Goal: Task Accomplishment & Management: Manage account settings

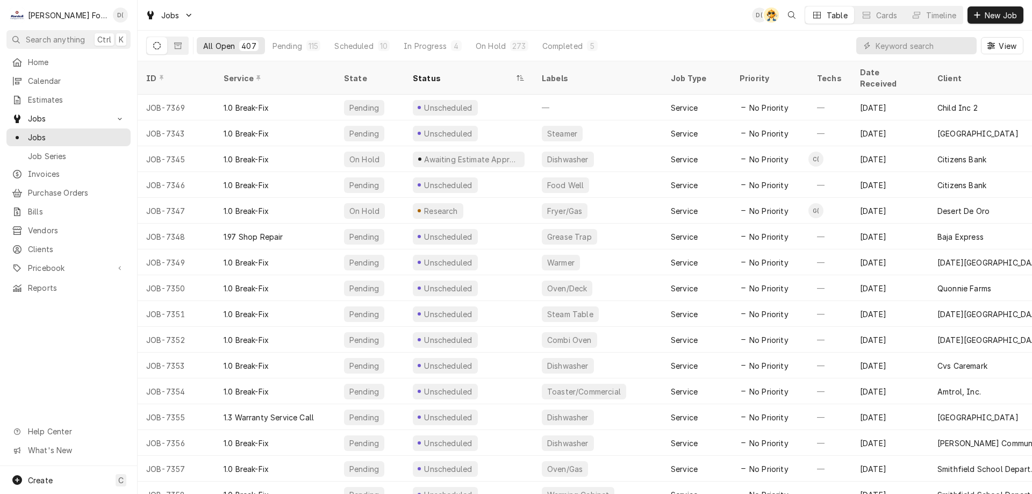
click at [894, 44] on input "Dynamic Content Wrapper" at bounding box center [924, 45] width 96 height 17
type input "7133"
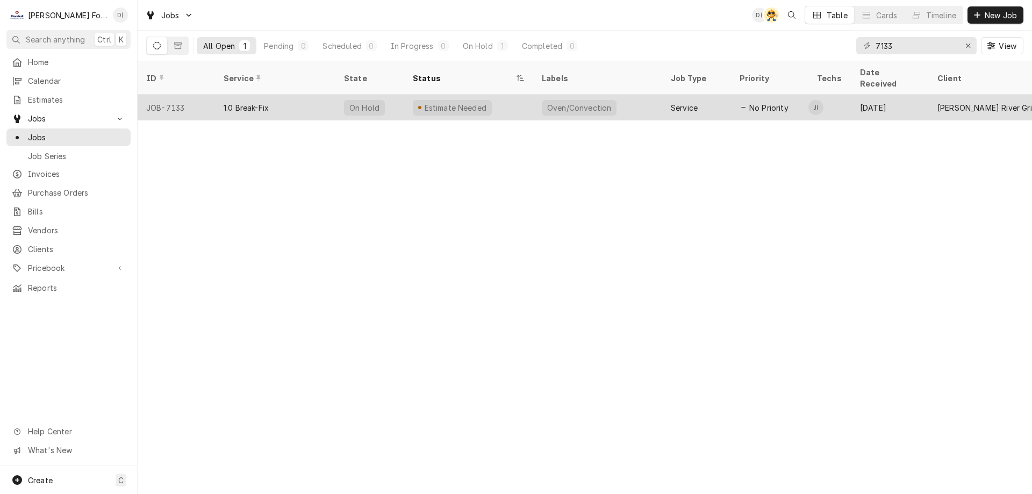
click at [323, 100] on div "1.0 Break-Fix" at bounding box center [275, 108] width 120 height 26
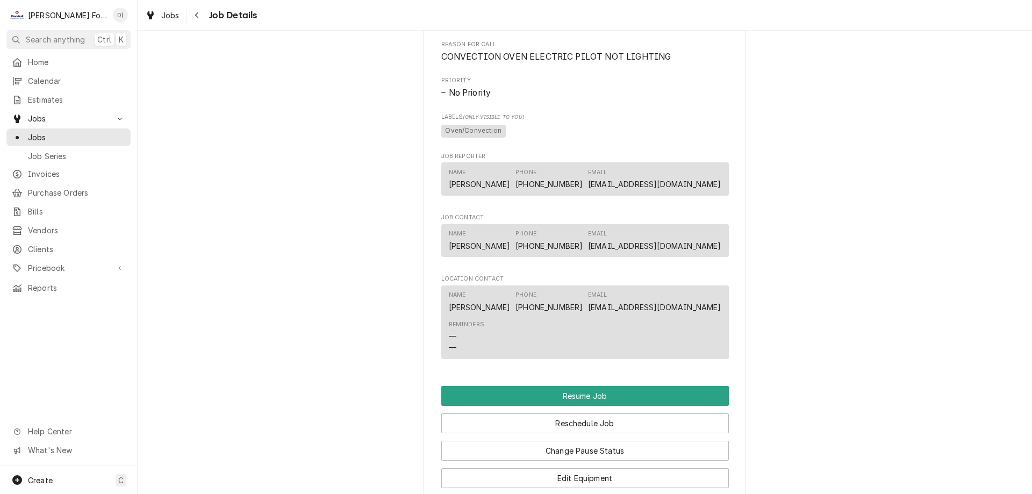
scroll to position [914, 0]
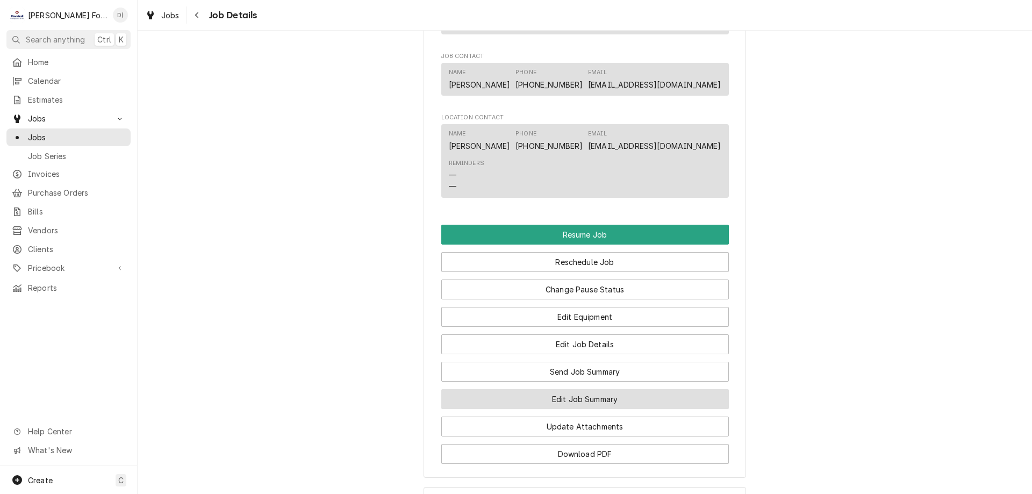
click at [538, 409] on button "Edit Job Summary" at bounding box center [585, 399] width 288 height 20
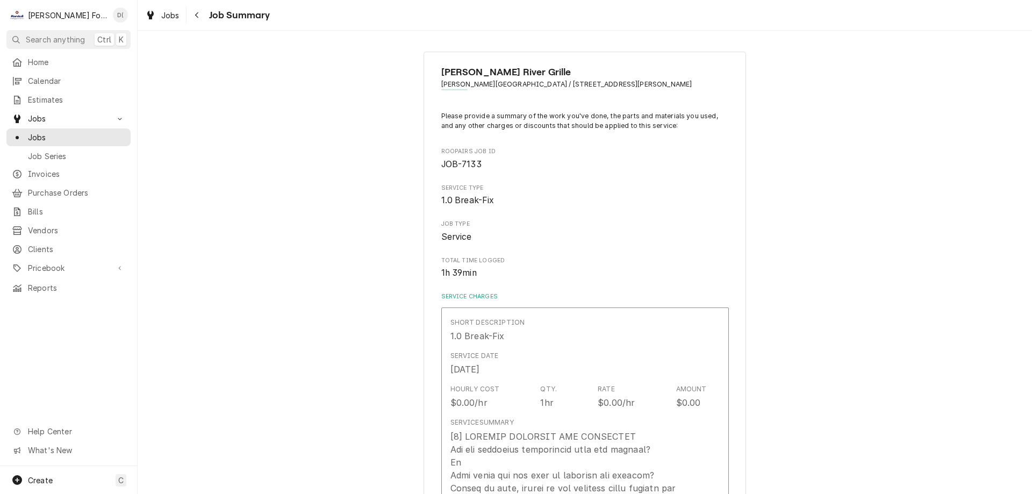
type textarea "x"
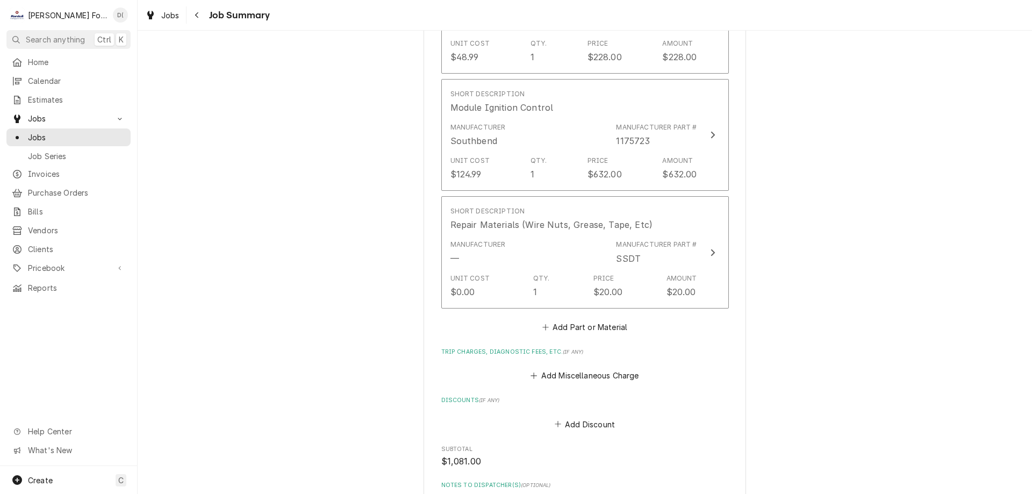
scroll to position [1290, 0]
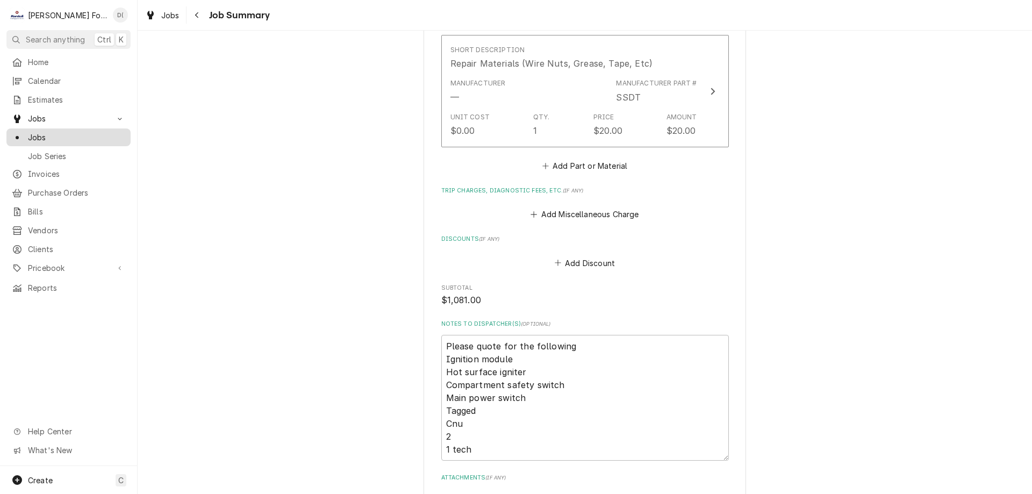
click at [64, 132] on span "Jobs" at bounding box center [76, 137] width 97 height 11
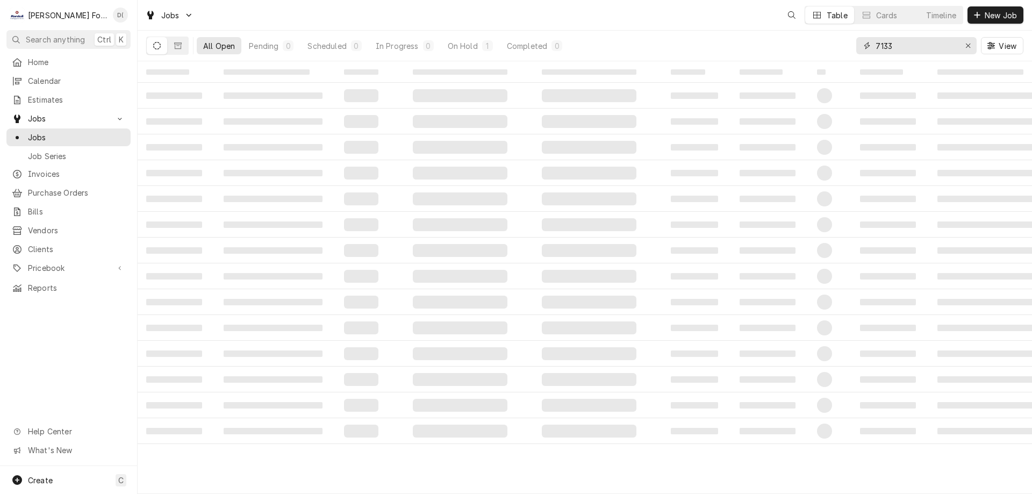
drag, startPoint x: 910, startPoint y: 46, endPoint x: 896, endPoint y: 47, distance: 13.5
click at [909, 46] on input "7133" at bounding box center [916, 45] width 81 height 17
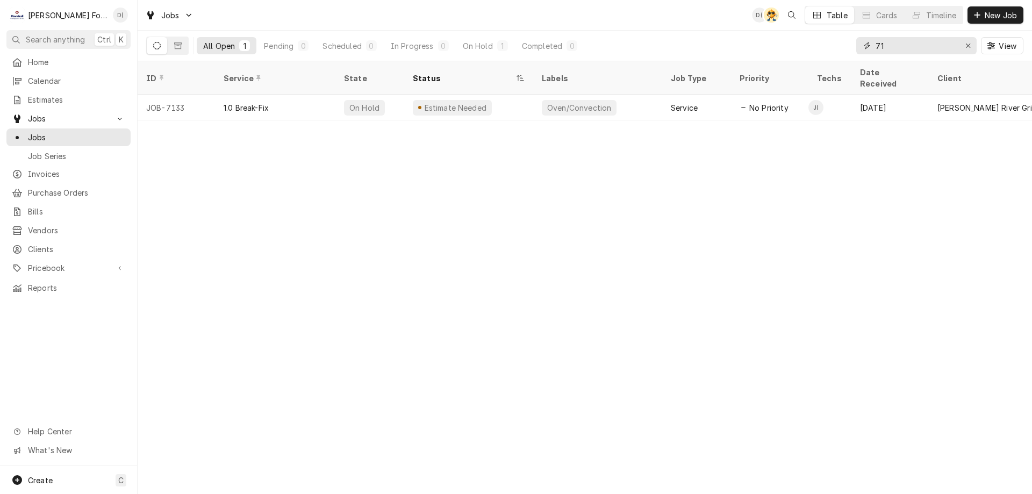
type input "7"
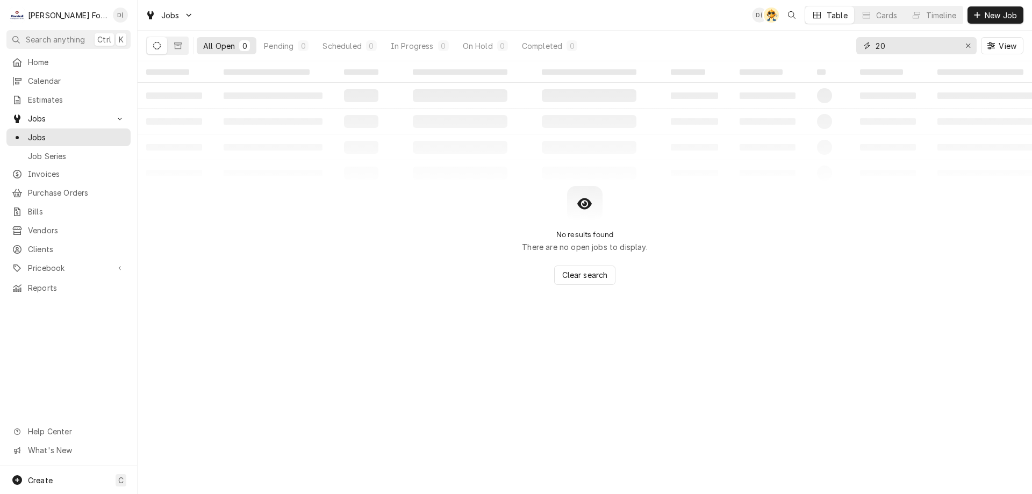
type input "2"
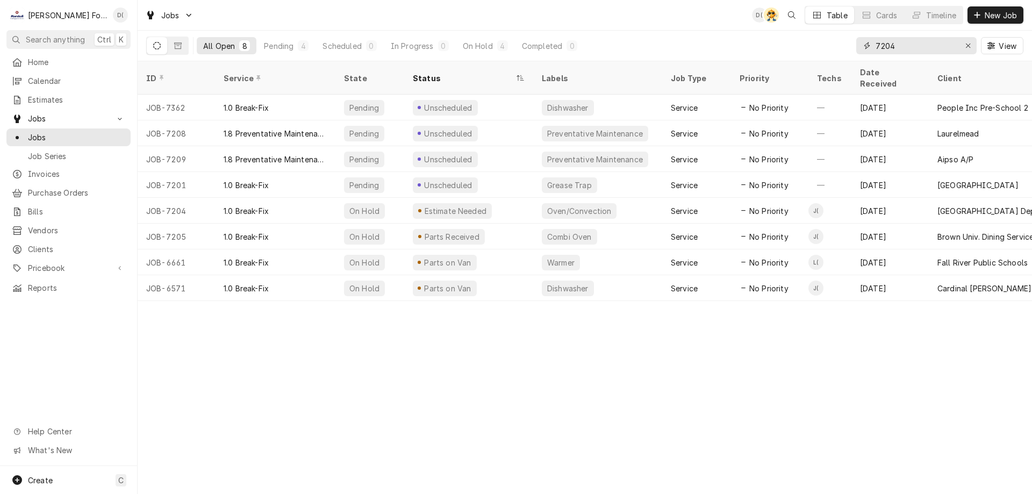
type input "7204"
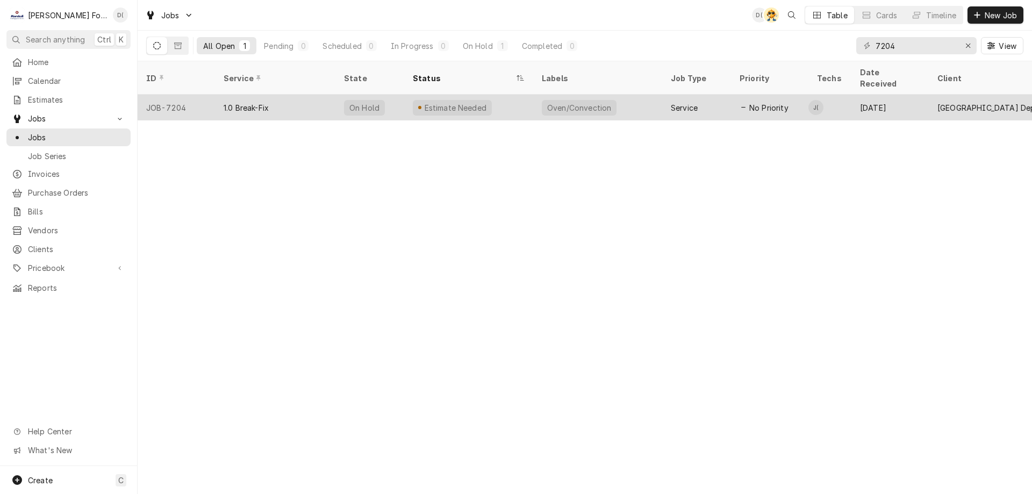
click at [518, 101] on div "Estimate Needed" at bounding box center [468, 108] width 129 height 26
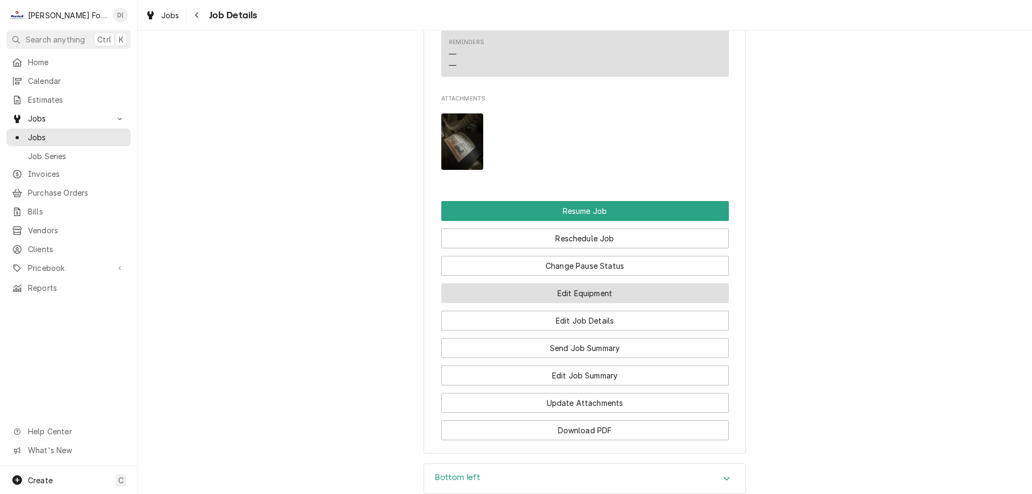
scroll to position [1183, 0]
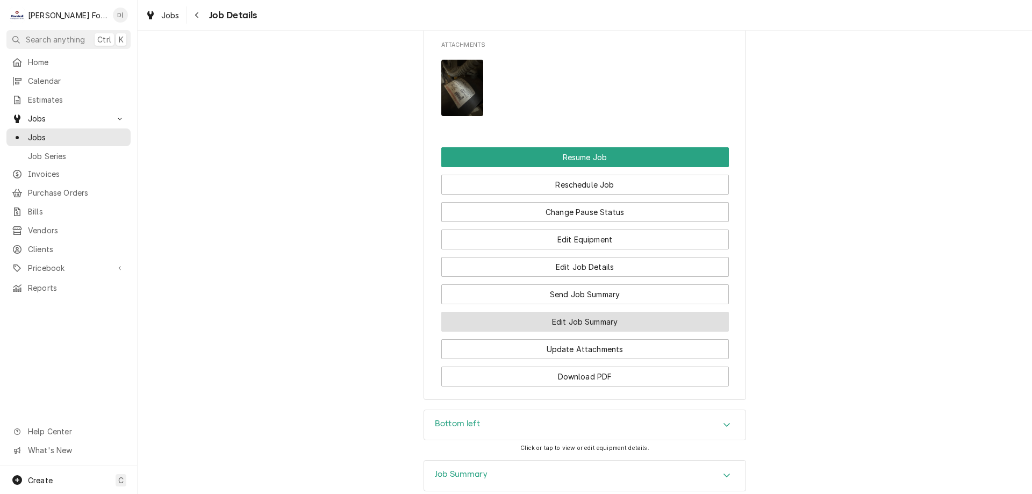
click at [565, 330] on button "Edit Job Summary" at bounding box center [585, 322] width 288 height 20
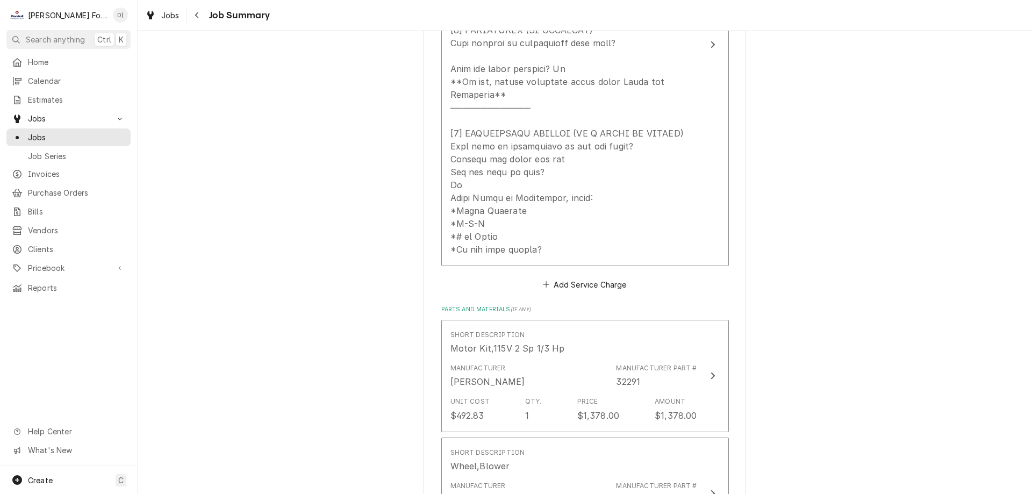
scroll to position [376, 0]
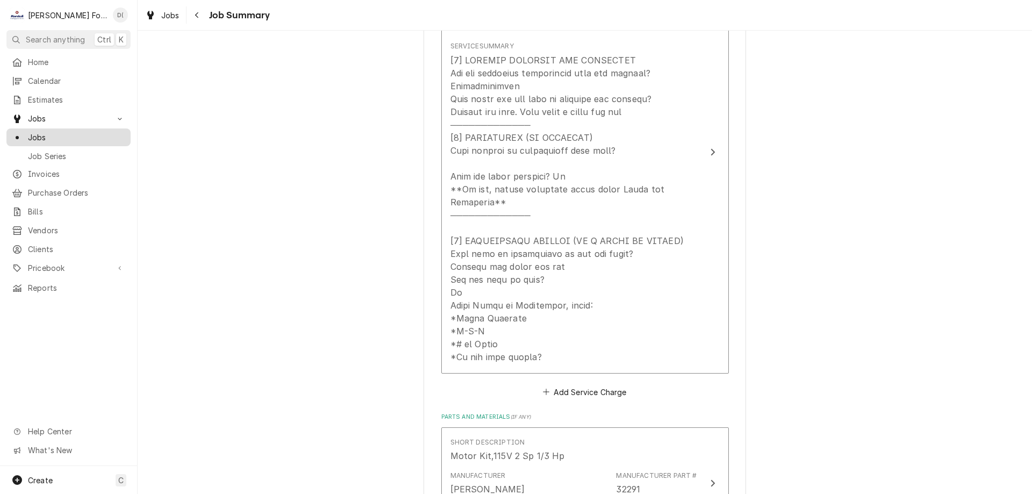
click at [83, 133] on span "Jobs" at bounding box center [76, 137] width 97 height 11
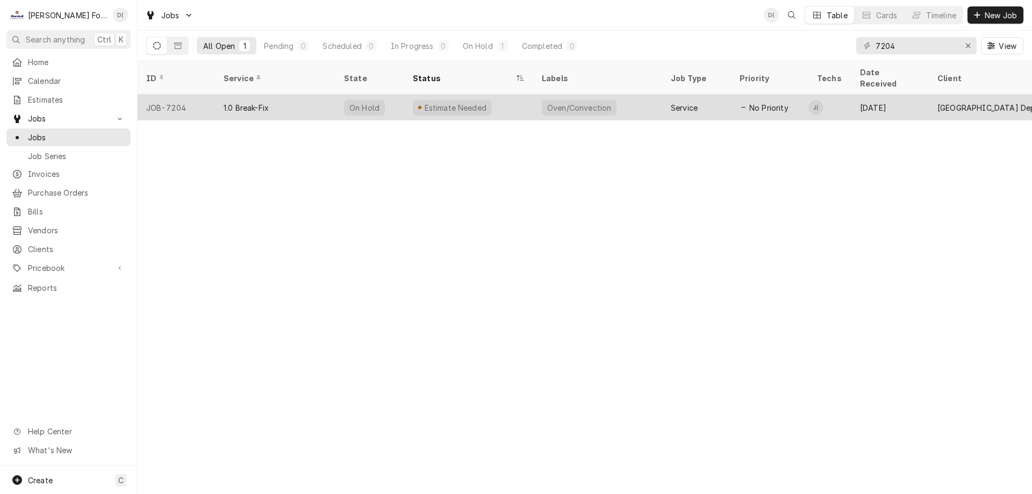
click at [509, 98] on div "Estimate Needed" at bounding box center [468, 108] width 129 height 26
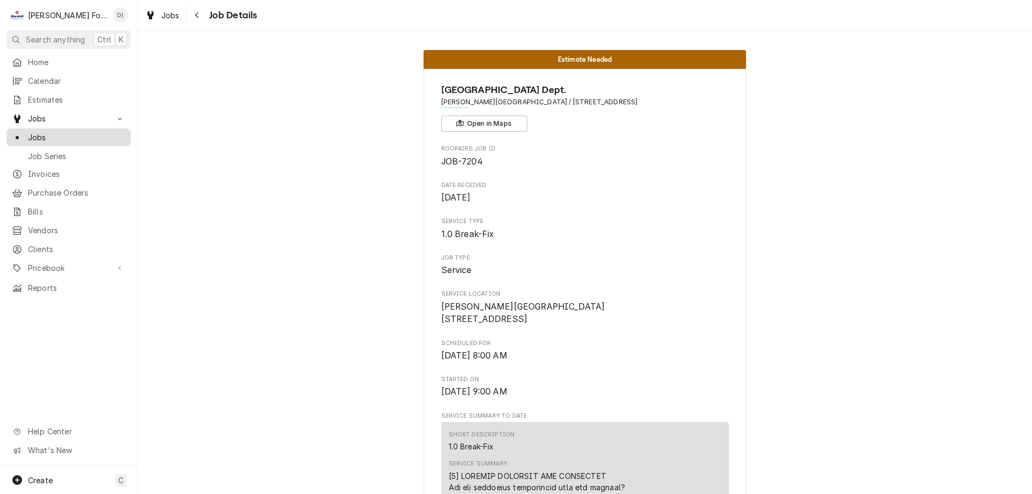
click at [67, 132] on span "Jobs" at bounding box center [76, 137] width 97 height 11
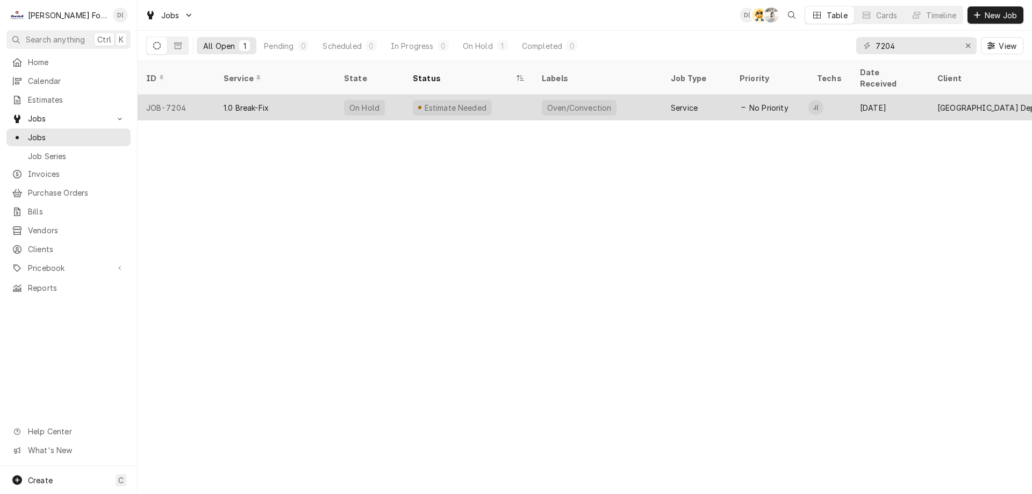
click at [509, 96] on div "Estimate Needed" at bounding box center [468, 108] width 129 height 26
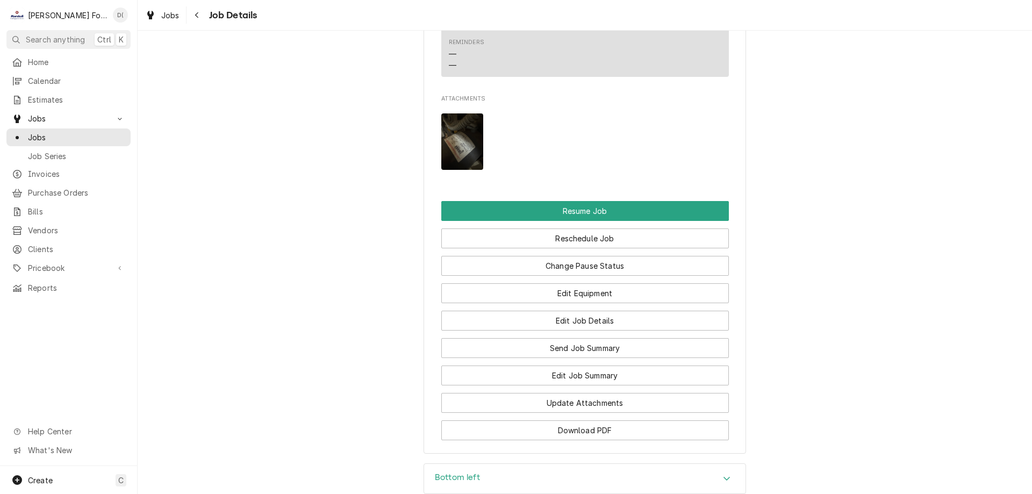
scroll to position [1290, 0]
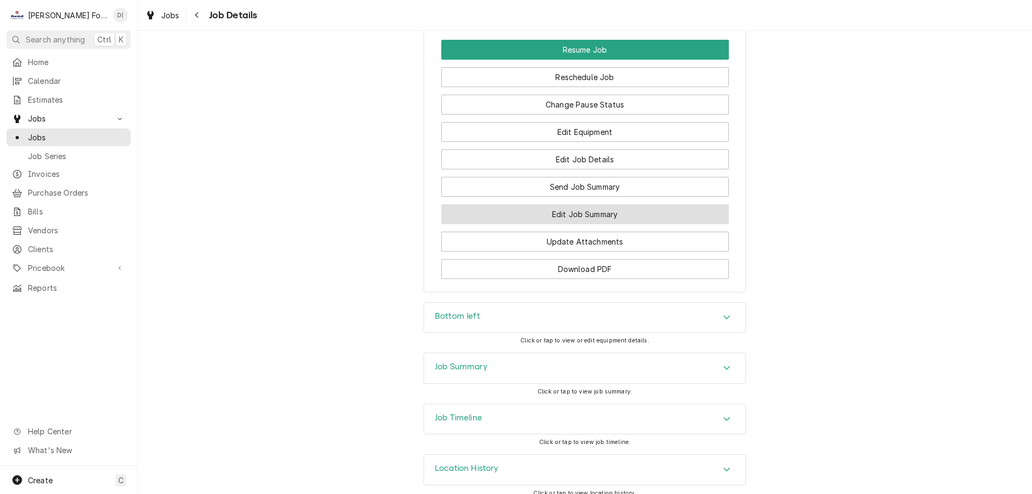
click at [521, 224] on button "Edit Job Summary" at bounding box center [585, 214] width 288 height 20
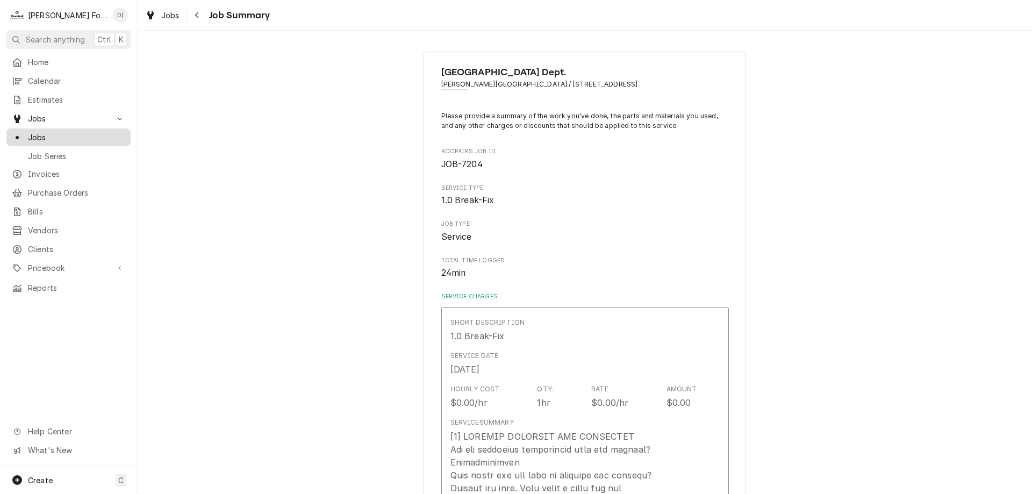
click at [53, 133] on span "Jobs" at bounding box center [76, 137] width 97 height 11
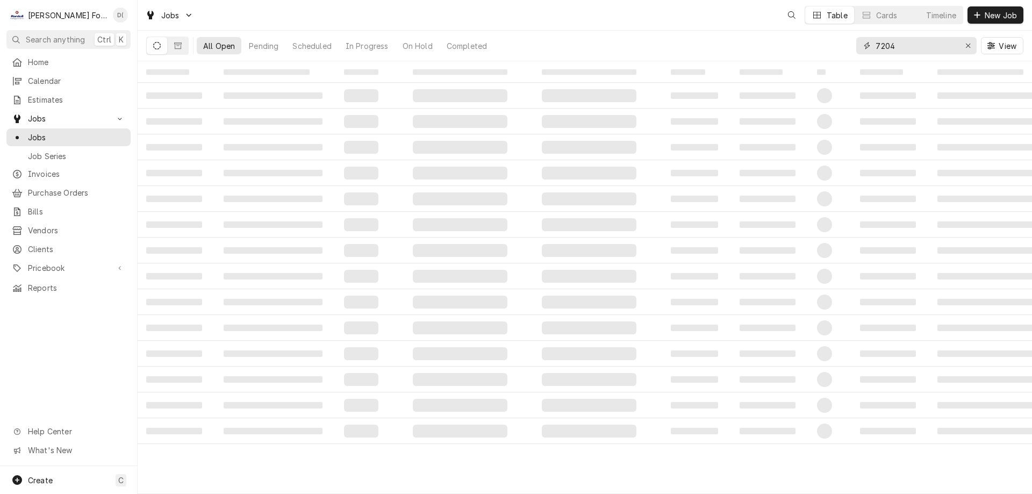
click at [909, 45] on input "7204" at bounding box center [916, 45] width 81 height 17
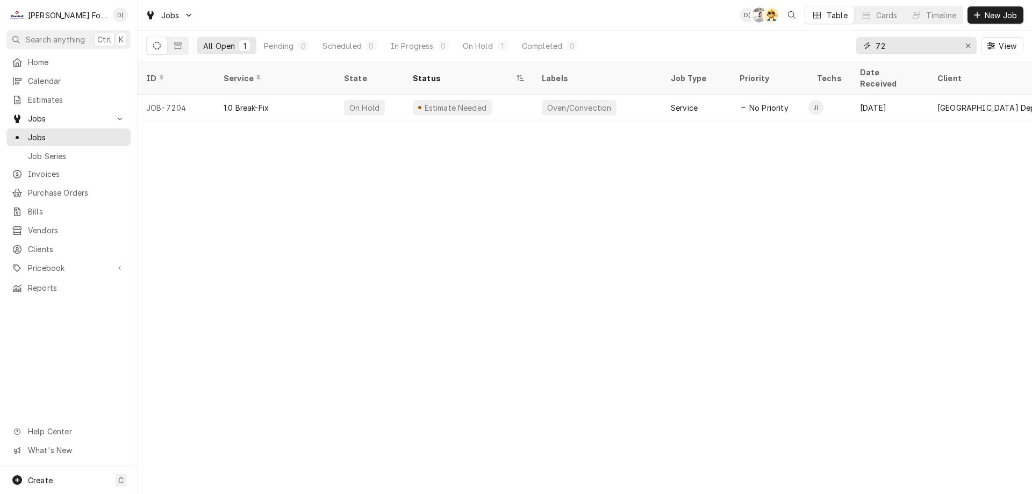
type input "7"
type input "3"
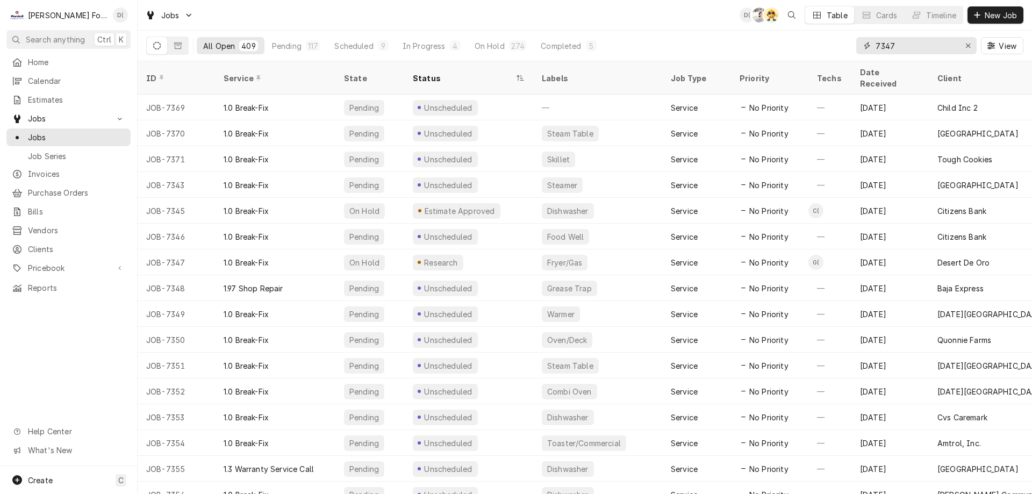
type input "7347"
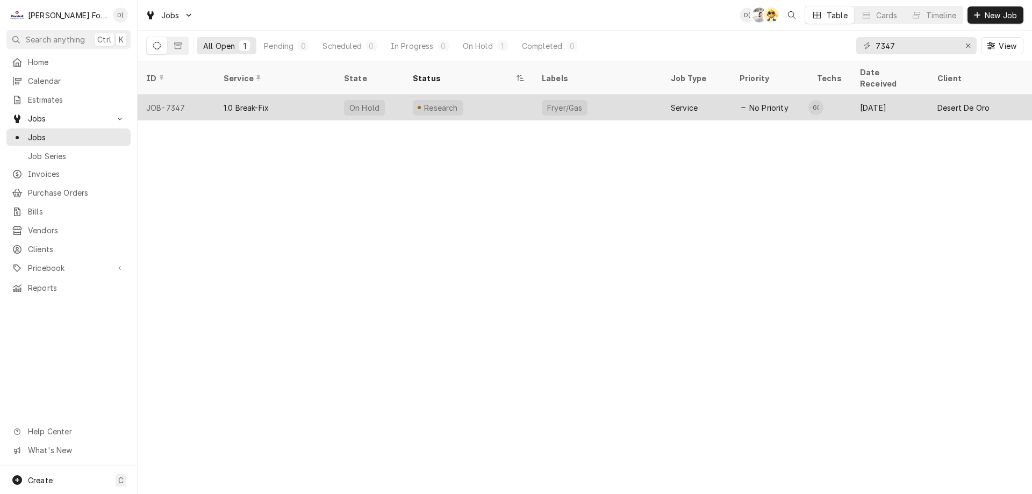
click at [495, 101] on div "Research" at bounding box center [468, 108] width 129 height 26
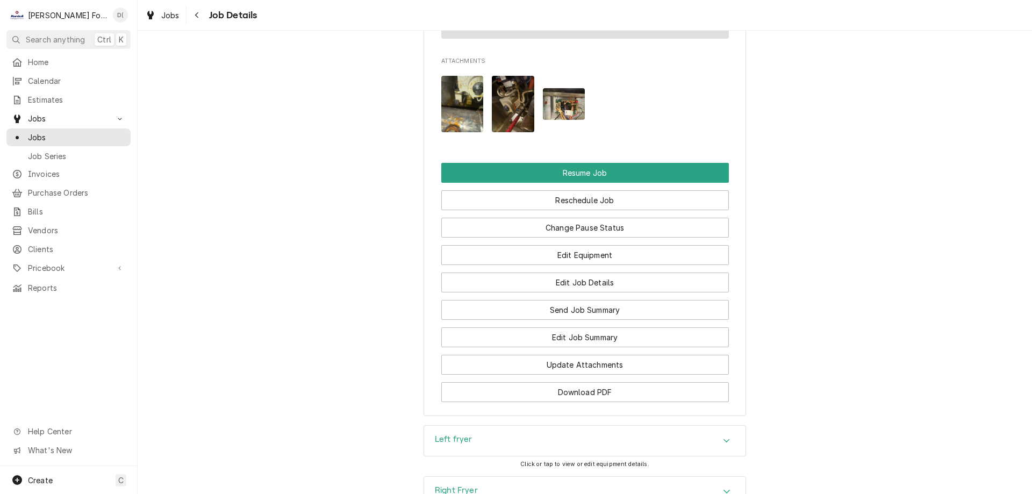
scroll to position [1344, 0]
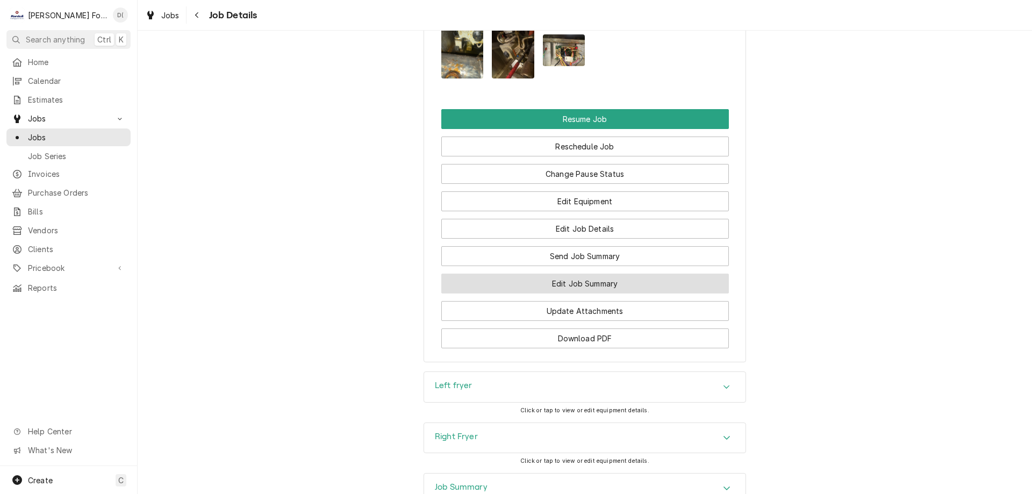
click at [541, 294] on button "Edit Job Summary" at bounding box center [585, 284] width 288 height 20
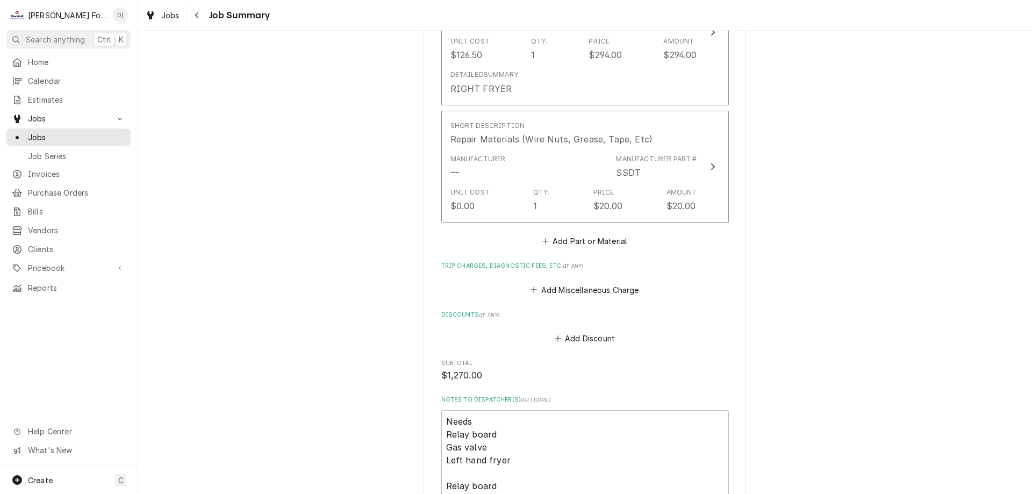
scroll to position [1559, 0]
